Goal: Transaction & Acquisition: Purchase product/service

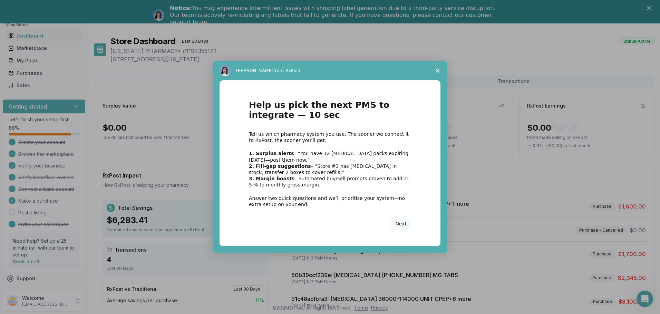
scroll to position [16, 0]
click at [438, 72] on icon "Close survey" at bounding box center [438, 71] width 4 height 4
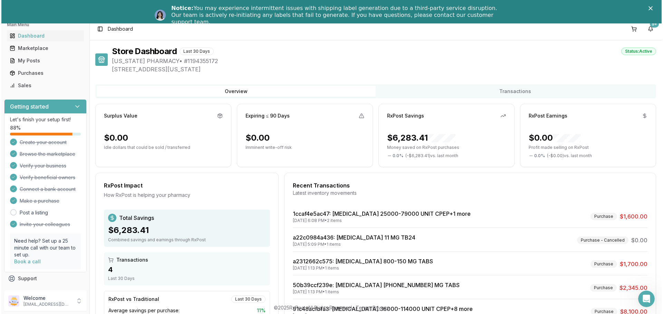
scroll to position [0, 0]
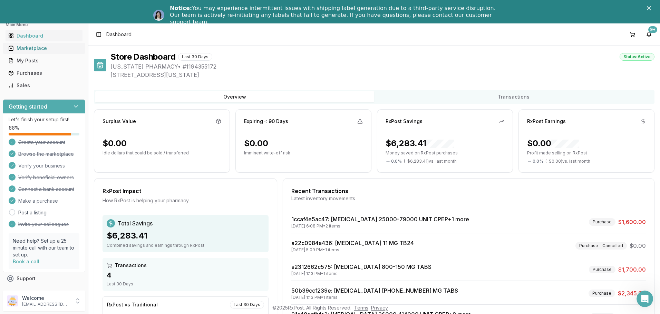
click at [34, 47] on div "Marketplace" at bounding box center [43, 48] width 71 height 7
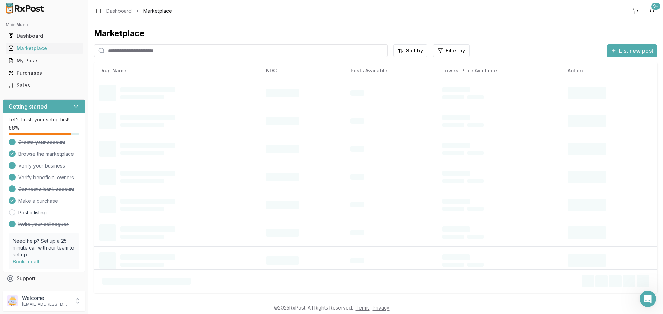
click at [237, 54] on input "search" at bounding box center [241, 51] width 294 height 12
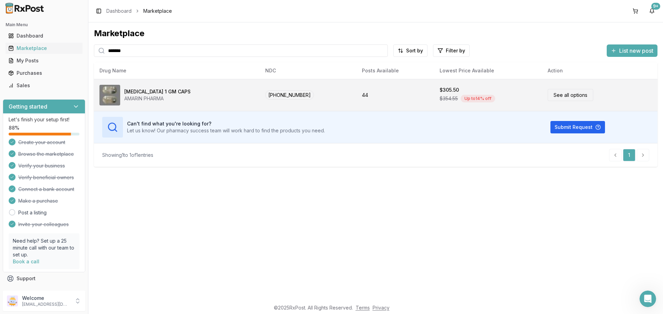
type input "*******"
click at [566, 95] on link "See all options" at bounding box center [570, 95] width 46 height 12
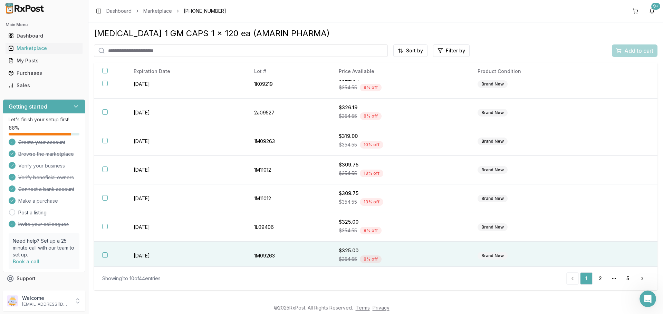
scroll to position [100, 0]
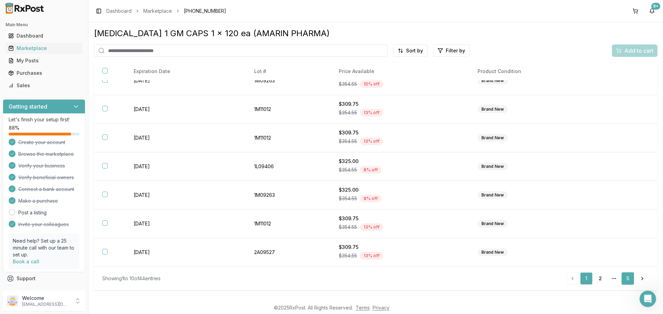
click at [628, 282] on link "5" at bounding box center [627, 279] width 12 height 12
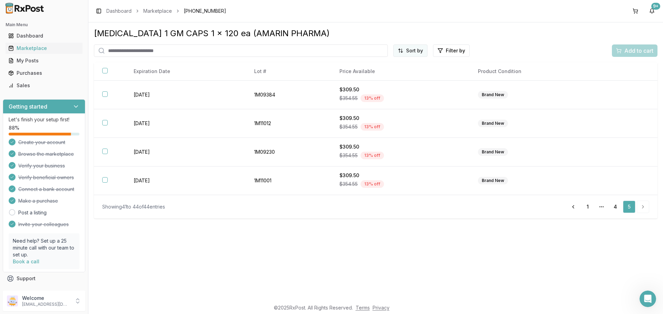
click at [427, 52] on html "Main Menu Dashboard Marketplace My Posts Purchases Sales Getting started Let's …" at bounding box center [331, 157] width 663 height 314
click at [401, 80] on div "Price (Low to High)" at bounding box center [394, 76] width 66 height 11
click at [593, 206] on link "1" at bounding box center [587, 207] width 12 height 12
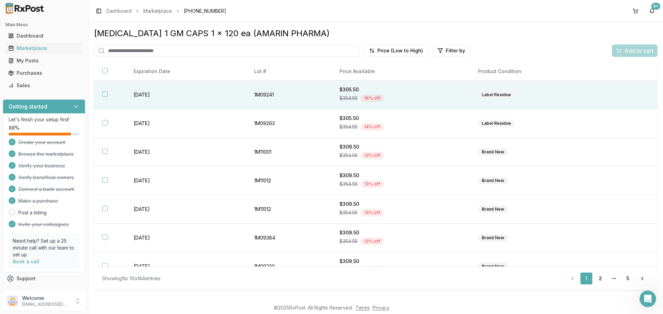
click at [106, 94] on button "button" at bounding box center [105, 94] width 6 height 6
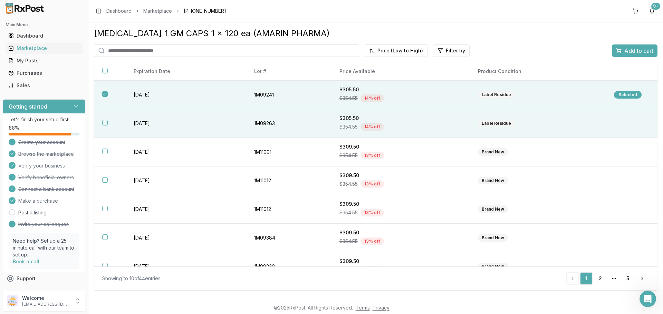
click at [106, 123] on button "button" at bounding box center [105, 123] width 6 height 6
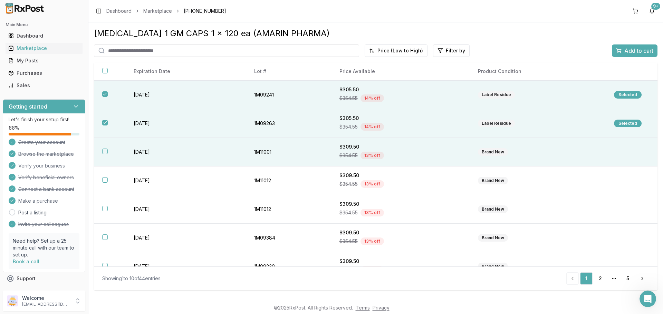
click at [105, 153] on button "button" at bounding box center [105, 152] width 6 height 6
click at [630, 54] on span "Add to cart" at bounding box center [638, 51] width 29 height 8
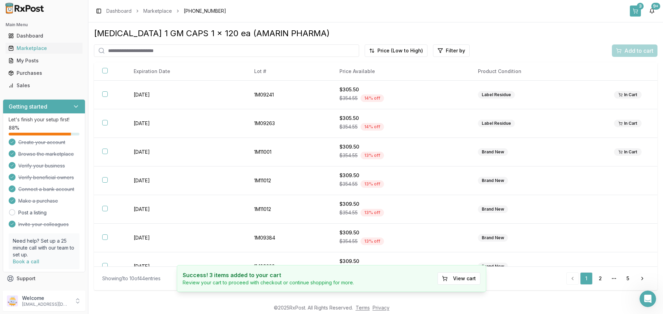
click at [634, 12] on button "3" at bounding box center [635, 11] width 11 height 11
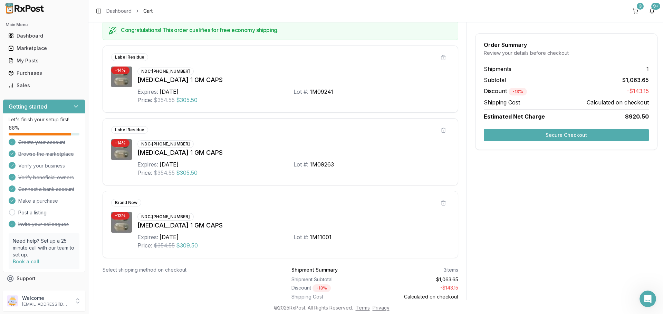
scroll to position [174, 0]
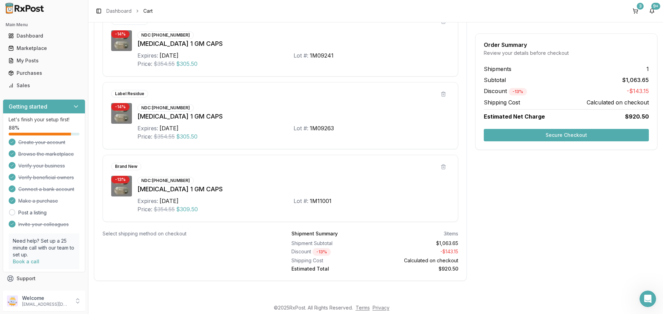
click at [569, 137] on button "Secure Checkout" at bounding box center [566, 135] width 165 height 12
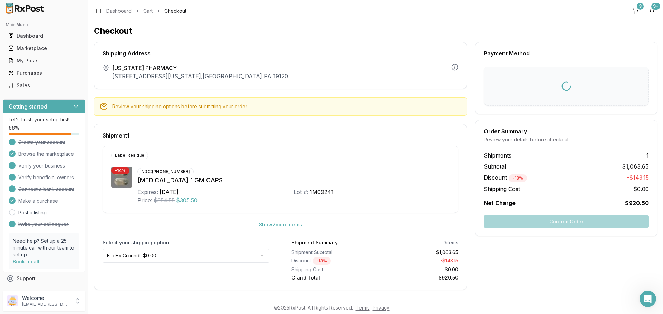
scroll to position [3, 0]
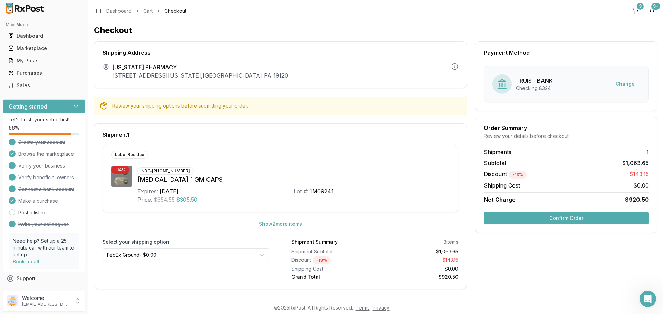
click at [518, 219] on button "Confirm Order" at bounding box center [566, 218] width 165 height 12
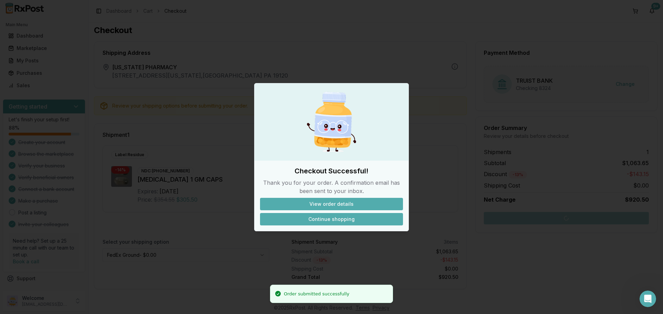
click at [324, 216] on button "Continue shopping" at bounding box center [331, 219] width 143 height 12
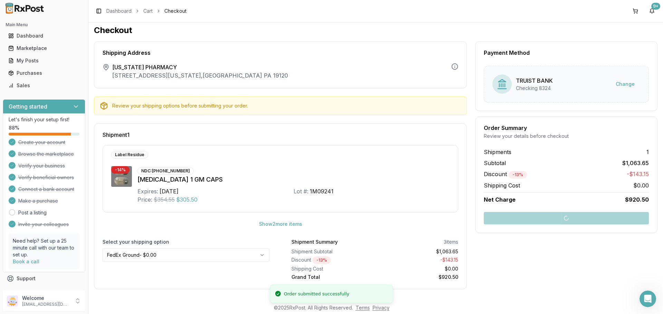
click at [7, 11] on img at bounding box center [25, 8] width 44 height 11
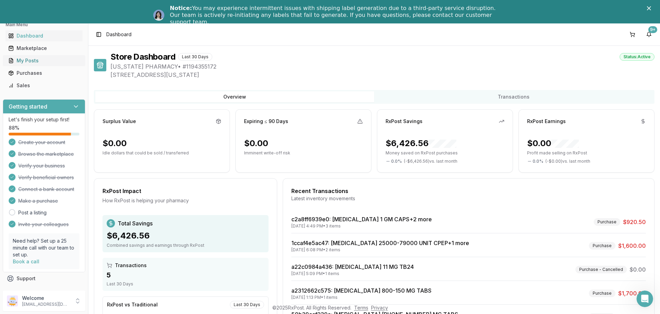
click at [33, 63] on div "My Posts" at bounding box center [43, 60] width 71 height 7
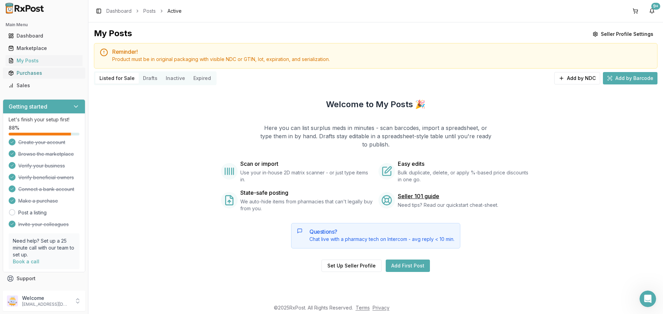
click at [33, 74] on div "Purchases" at bounding box center [43, 73] width 71 height 7
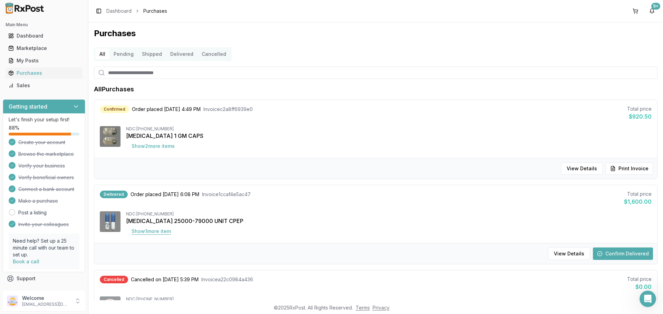
click at [159, 231] on button "Show 1 more item" at bounding box center [151, 231] width 50 height 12
click at [608, 251] on button "Confirm Delivered" at bounding box center [623, 254] width 60 height 12
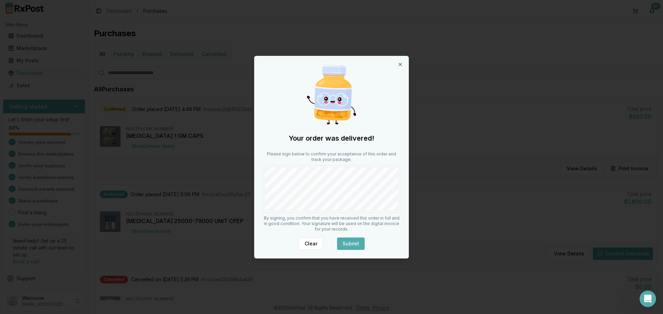
click at [346, 240] on button "Submit" at bounding box center [351, 244] width 28 height 12
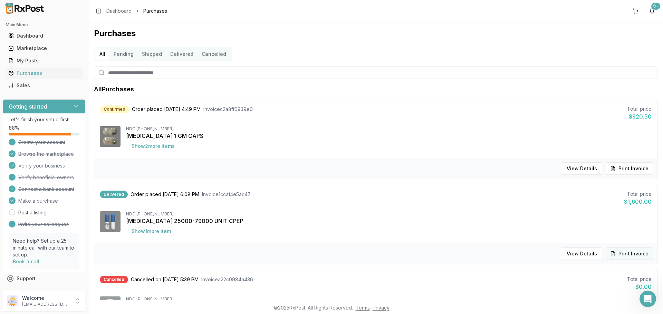
click at [629, 257] on button "Print Invoice" at bounding box center [628, 254] width 47 height 12
click at [124, 53] on button "Pending" at bounding box center [123, 54] width 28 height 11
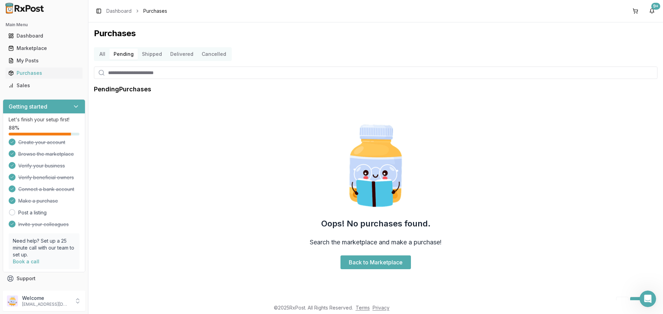
click at [106, 54] on button "All" at bounding box center [102, 54] width 14 height 11
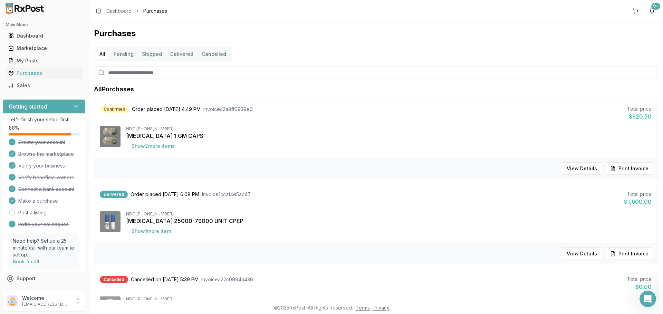
click at [31, 6] on img at bounding box center [25, 8] width 44 height 11
